Goal: Task Accomplishment & Management: Use online tool/utility

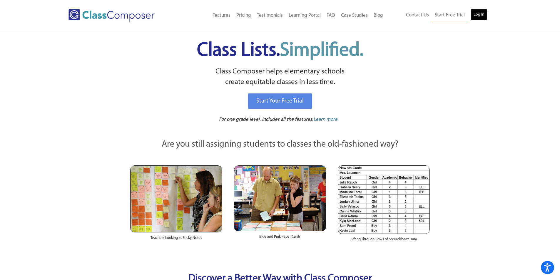
click at [477, 18] on link "Log In" at bounding box center [479, 15] width 17 height 12
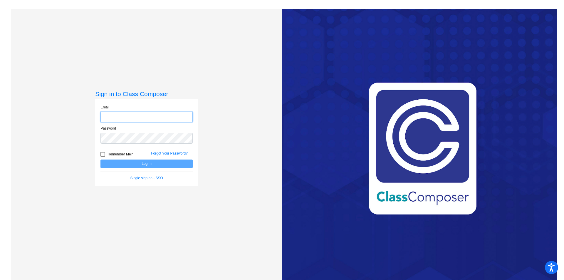
type input "[EMAIL_ADDRESS][DOMAIN_NAME]"
click at [150, 168] on button "Log In" at bounding box center [147, 164] width 92 height 9
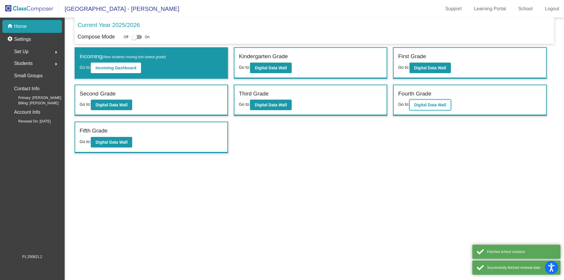
click at [427, 104] on b "Digital Data Wall" at bounding box center [430, 105] width 32 height 5
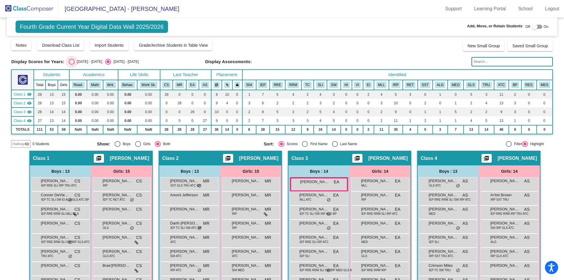
click at [73, 62] on div "Select an option" at bounding box center [72, 62] width 6 height 6
click at [72, 65] on input "[DATE] - [DATE]" at bounding box center [71, 65] width 0 height 0
radio input "true"
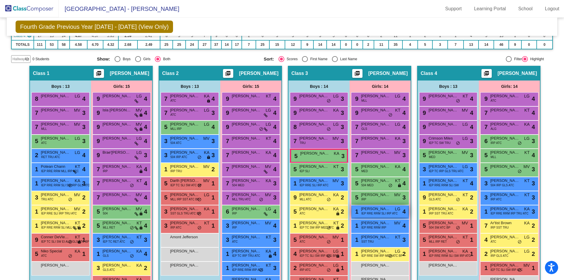
scroll to position [117, 0]
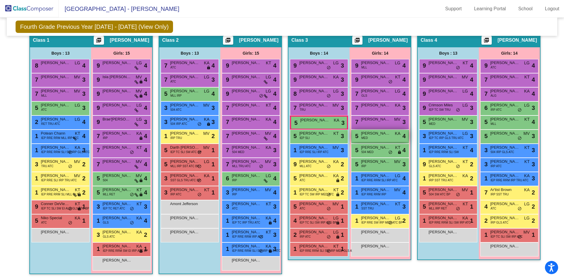
click at [371, 138] on div "5 [PERSON_NAME] MED KA lock do_not_disturb_alt 4" at bounding box center [380, 136] width 56 height 12
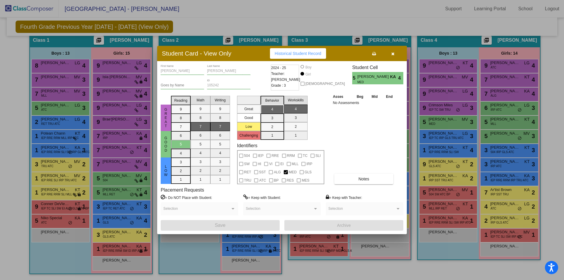
click at [395, 54] on button "button" at bounding box center [393, 53] width 19 height 11
